Goal: Communication & Community: Answer question/provide support

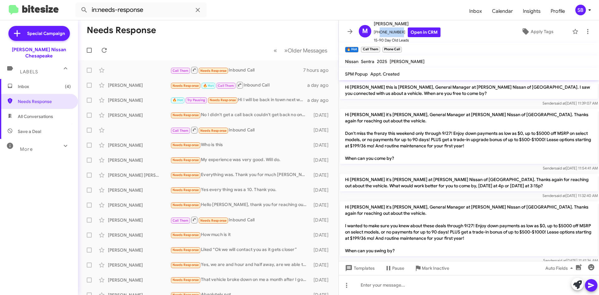
scroll to position [206, 0]
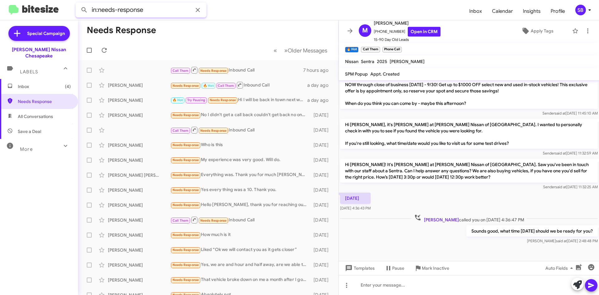
drag, startPoint x: 144, startPoint y: 10, endPoint x: 73, endPoint y: 11, distance: 71.5
click at [73, 11] on mat-toolbar "in:needs-response Inbox Calendar Insights Profile SB" at bounding box center [299, 10] width 599 height 20
click at [78, 4] on button at bounding box center [84, 10] width 12 height 12
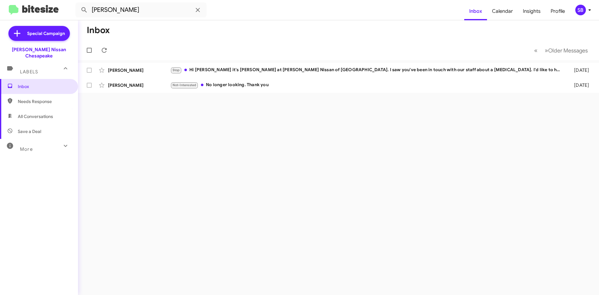
click at [31, 98] on span "Needs Response" at bounding box center [44, 101] width 53 height 6
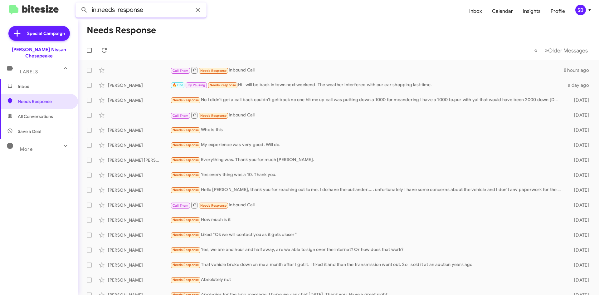
drag, startPoint x: 153, startPoint y: 13, endPoint x: -1, endPoint y: 13, distance: 153.3
click at [0, 13] on html "in:needs-response Inbox Calendar Insights Profile SB Special Campaign [PERSON_N…" at bounding box center [299, 147] width 599 height 295
click at [78, 4] on button at bounding box center [84, 10] width 12 height 12
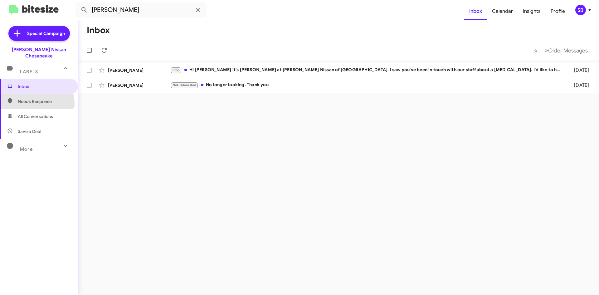
click at [35, 98] on span "Needs Response" at bounding box center [44, 101] width 53 height 6
type input "in:needs-response"
